Goal: Information Seeking & Learning: Learn about a topic

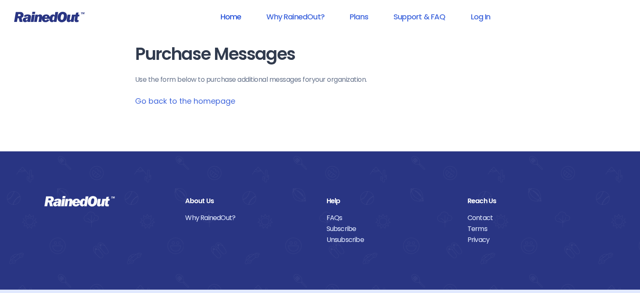
click at [227, 18] on link "Home" at bounding box center [230, 16] width 43 height 19
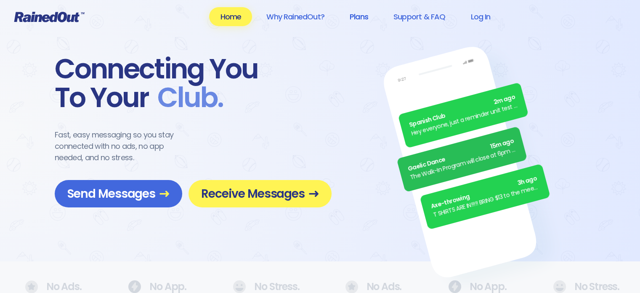
click at [350, 13] on link "Plans" at bounding box center [359, 16] width 40 height 19
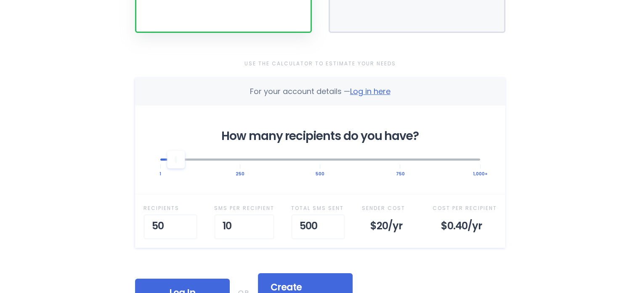
scroll to position [253, 0]
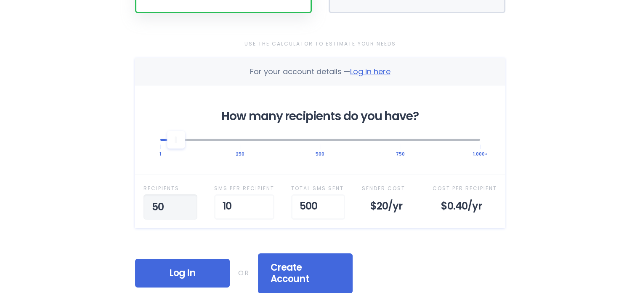
click at [151, 208] on input "50" at bounding box center [171, 206] width 54 height 25
type input "150"
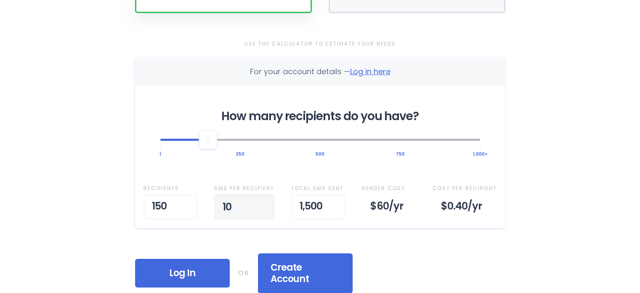
click at [228, 203] on input "10" at bounding box center [244, 206] width 60 height 25
type input "1"
type input "5"
click at [567, 107] on div "Home Why RainedOut? Plans Support & FAQ Log In Selected Plan Sender Pays This p…" at bounding box center [320, 211] width 640 height 928
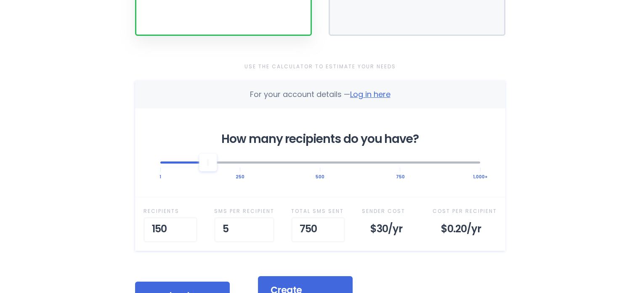
scroll to position [211, 0]
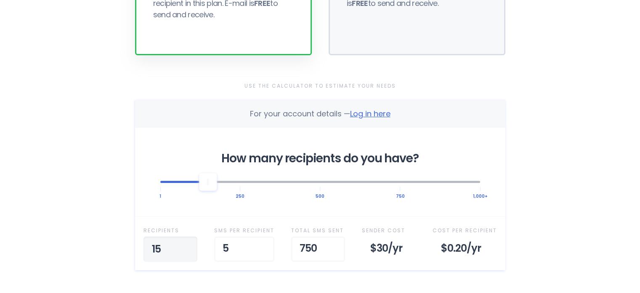
type input "1"
type input "200"
click at [239, 249] on input "5" at bounding box center [244, 248] width 60 height 25
click at [259, 250] on input "4" at bounding box center [244, 248] width 60 height 25
type input "3"
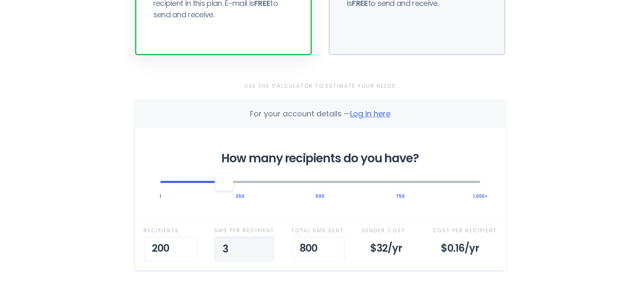
click at [259, 250] on input "3" at bounding box center [244, 248] width 60 height 25
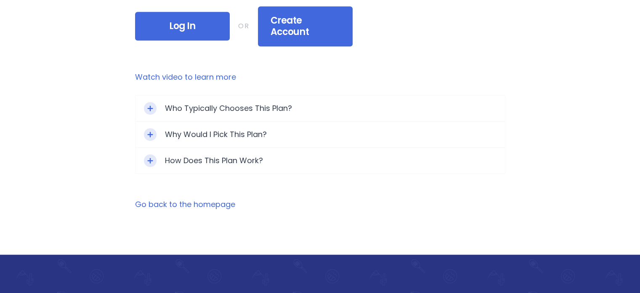
scroll to position [505, 0]
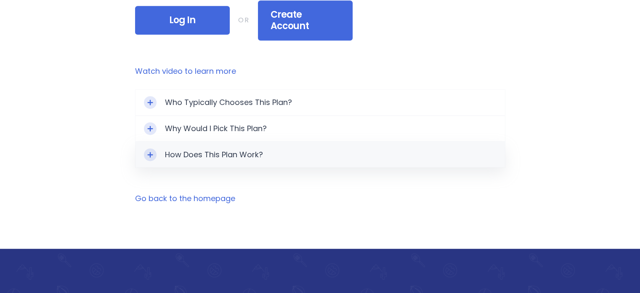
click at [158, 142] on div "How Does This Plan Work?" at bounding box center [321, 154] width 370 height 25
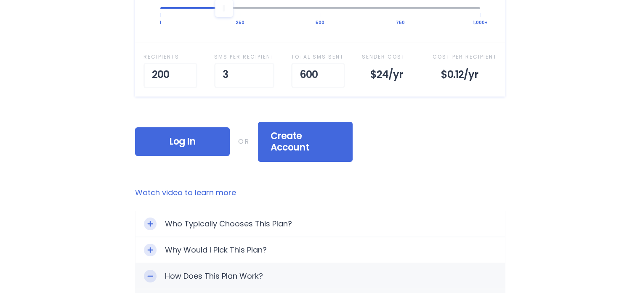
scroll to position [379, 0]
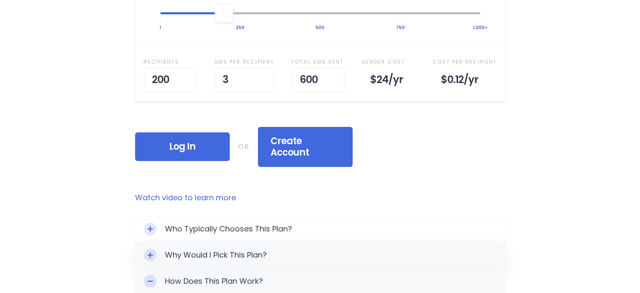
click at [146, 248] on div "Toggle Expand" at bounding box center [150, 254] width 13 height 13
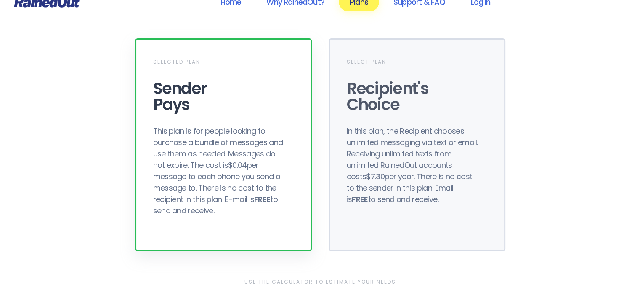
scroll to position [0, 0]
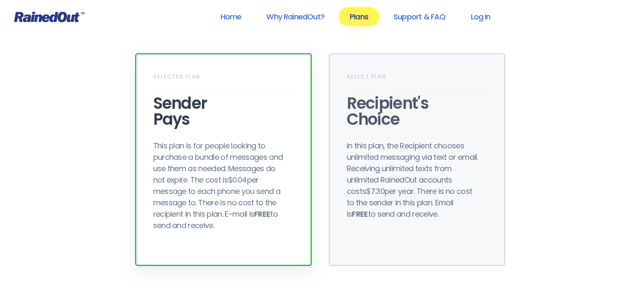
click at [213, 123] on div "Sender Pays" at bounding box center [223, 111] width 141 height 32
click at [367, 95] on div "Recipient's Choice" at bounding box center [417, 111] width 141 height 32
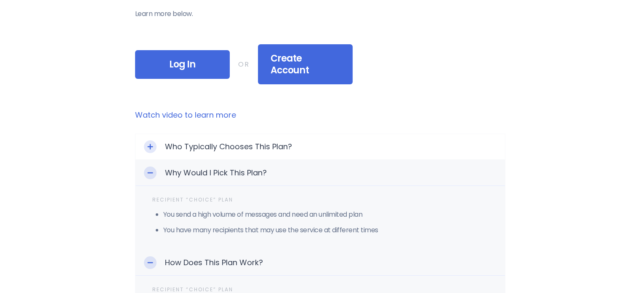
scroll to position [211, 0]
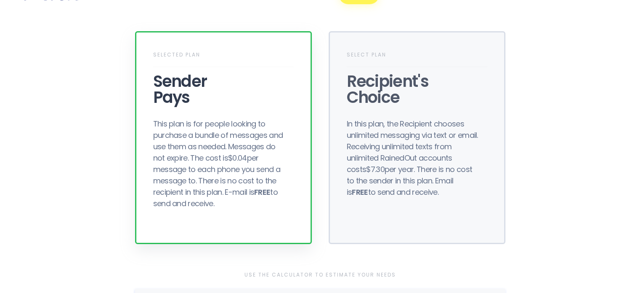
scroll to position [0, 0]
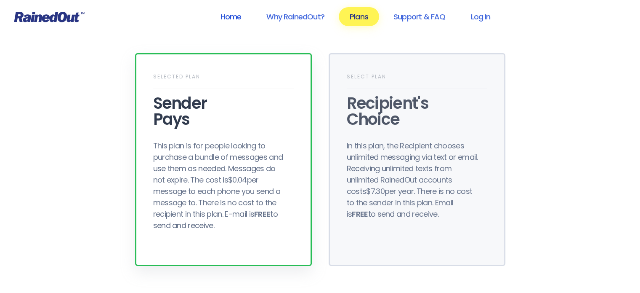
click at [232, 16] on link "Home" at bounding box center [230, 16] width 43 height 19
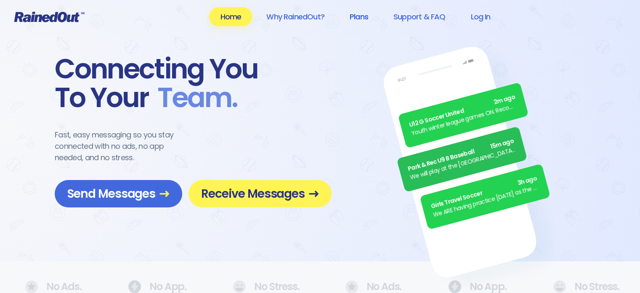
click at [356, 16] on link "Plans" at bounding box center [359, 16] width 40 height 19
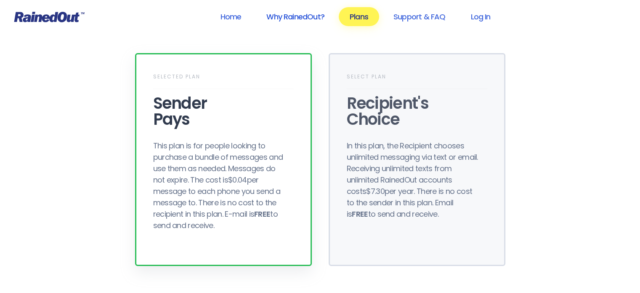
click at [301, 16] on link "Why RainedOut?" at bounding box center [296, 16] width 80 height 19
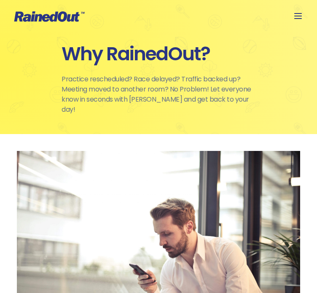
click at [302, 14] on icon at bounding box center [298, 16] width 10 height 10
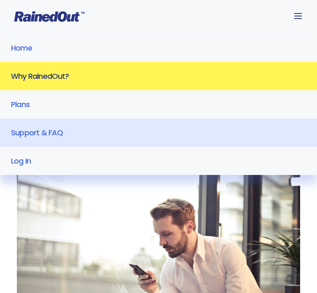
click at [206, 137] on link "Support & FAQ" at bounding box center [158, 132] width 317 height 28
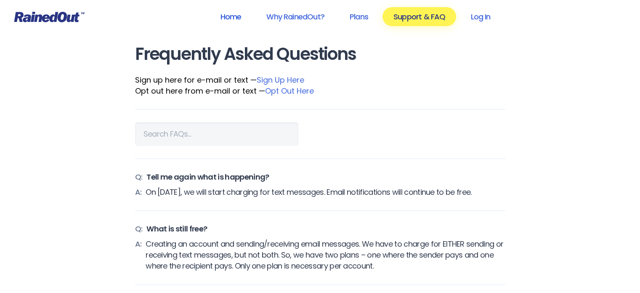
click at [240, 10] on link "Home" at bounding box center [230, 16] width 43 height 19
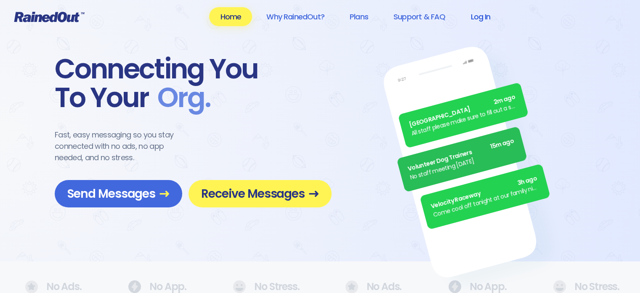
click at [473, 18] on link "Log In" at bounding box center [481, 16] width 42 height 19
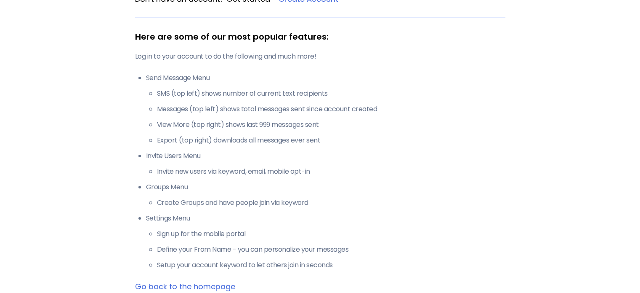
scroll to position [168, 0]
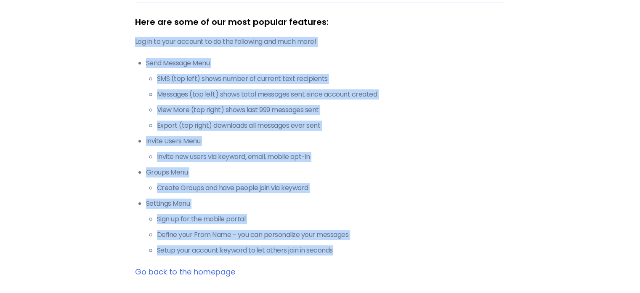
drag, startPoint x: 134, startPoint y: 40, endPoint x: 375, endPoint y: 248, distance: 318.3
click at [375, 248] on div "Admin Log In Search Don't have an account? Get started — Create Account Here ar…" at bounding box center [320, 77] width 404 height 490
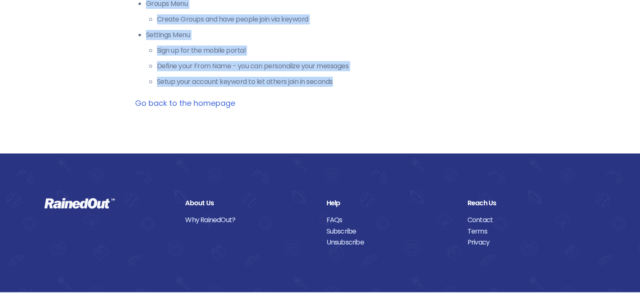
copy div "Log in to your account to do the following and much more! Send Message Menu SMS…"
